Goal: Participate in discussion: Engage in conversation with other users on a specific topic

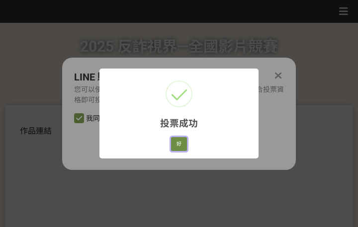
click at [175, 147] on button "好" at bounding box center [179, 144] width 16 height 14
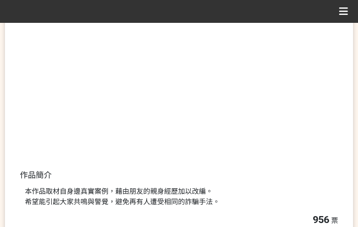
scroll to position [190, 0]
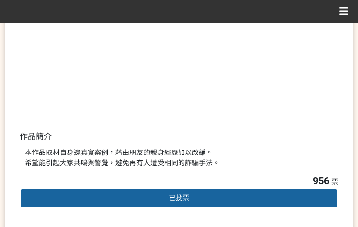
drag, startPoint x: 273, startPoint y: 166, endPoint x: 283, endPoint y: 170, distance: 10.3
click at [273, 166] on div "本作品取材自身邊真實案例，藉由朋友的親身經歷加以改編。 希望能引起大家共鳴與警覺，避免再有人遭受相同的詐騙手法。" at bounding box center [179, 158] width 309 height 21
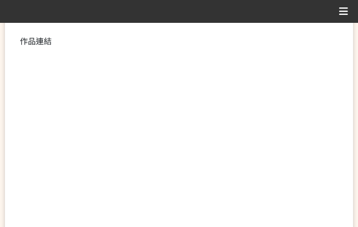
scroll to position [249, 0]
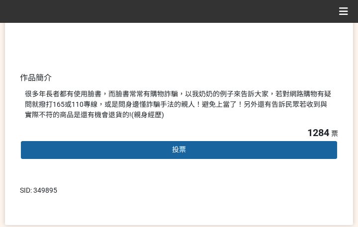
click at [153, 156] on div "投票" at bounding box center [179, 150] width 319 height 20
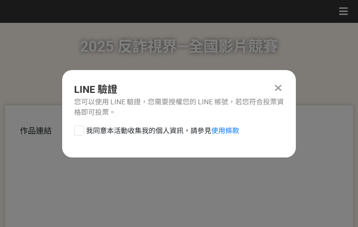
drag, startPoint x: 112, startPoint y: 129, endPoint x: 126, endPoint y: 138, distance: 17.0
click at [112, 129] on span "我同意本活動收集我的個人資訊，請參見 使用條款" at bounding box center [162, 131] width 153 height 10
click at [81, 129] on input "我同意本活動收集我的個人資訊，請參見 使用條款" at bounding box center [78, 130] width 6 height 6
checkbox input "false"
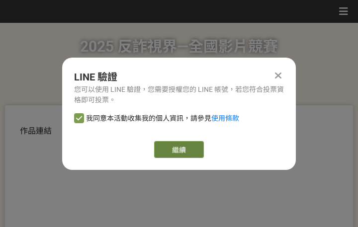
click at [183, 146] on link "繼續" at bounding box center [179, 149] width 50 height 17
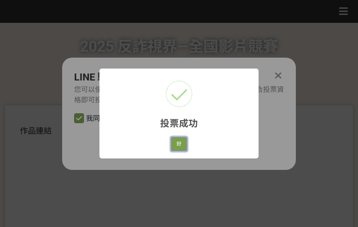
click at [179, 146] on button "好" at bounding box center [179, 144] width 16 height 14
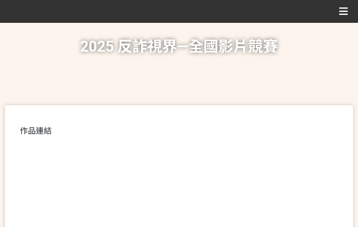
scroll to position [190, 0]
